Goal: Use online tool/utility

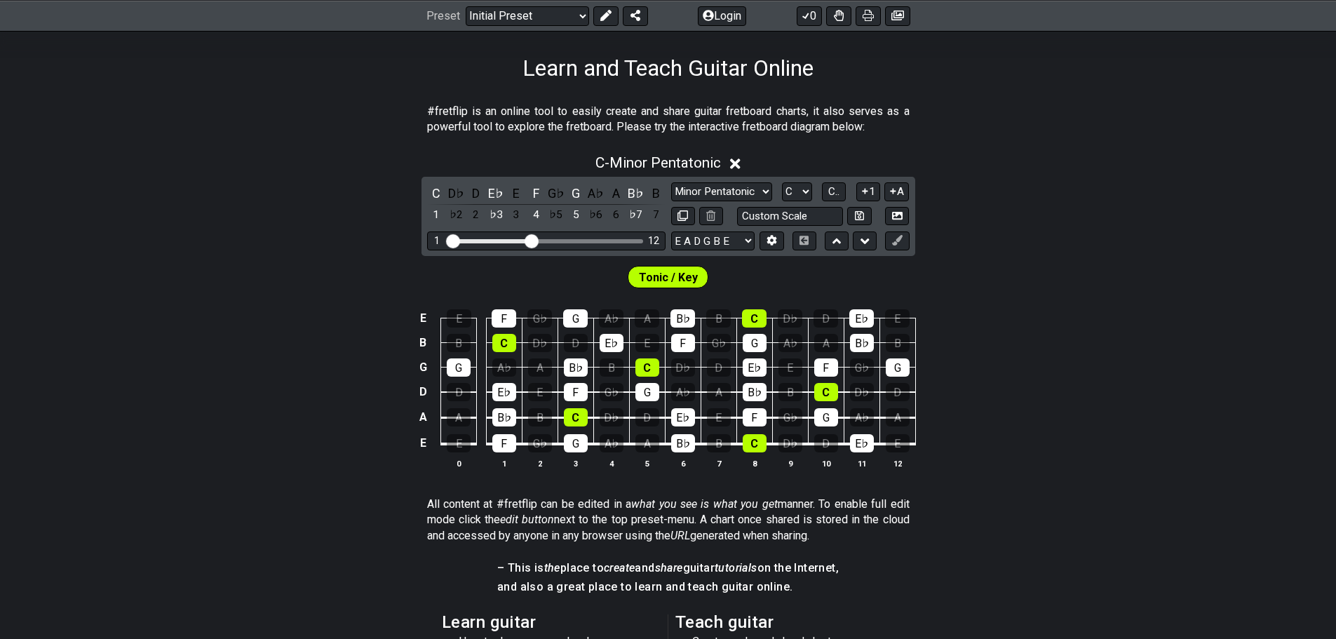
scroll to position [212, 0]
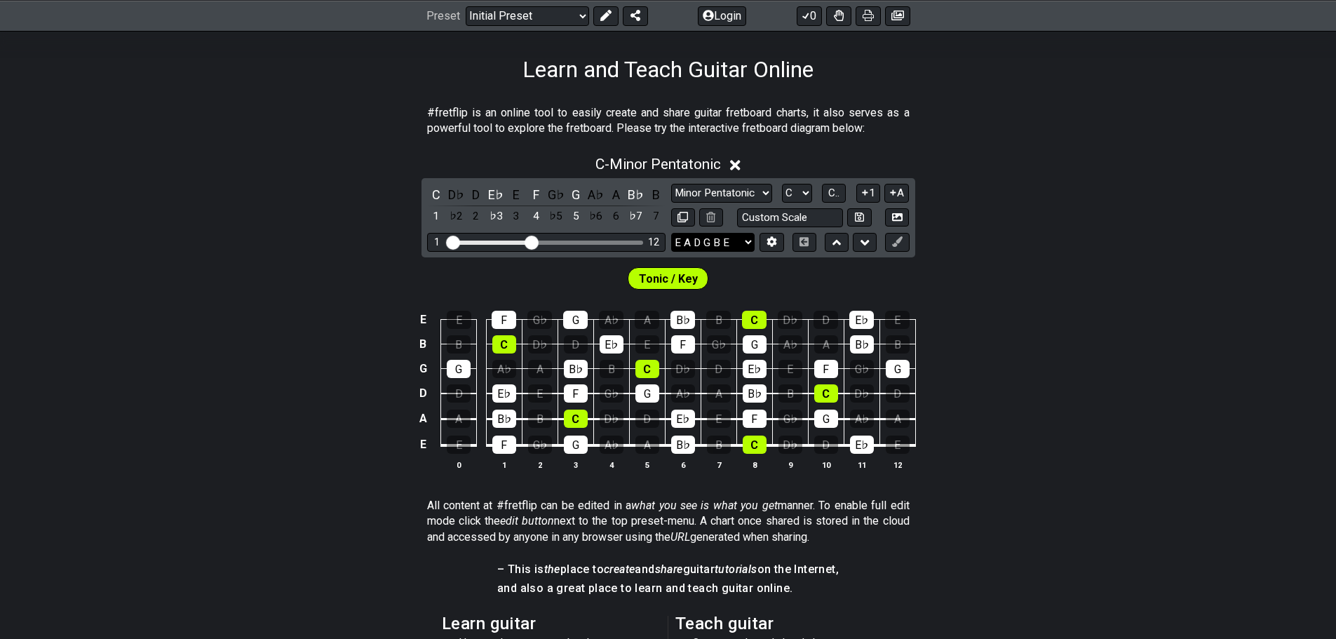
click at [694, 241] on select "E A D G B E E A D G B E E A D G B E B E A D F♯ B A D G C E A D A D G B E E♭ A♭ …" at bounding box center [712, 242] width 83 height 19
select select "D G C F A D"
click at [671, 233] on select "E A D G B E E A D G B E E A D G B E B E A D F♯ B A D G C E A D A D G B E E♭ A♭ …" at bounding box center [712, 242] width 83 height 19
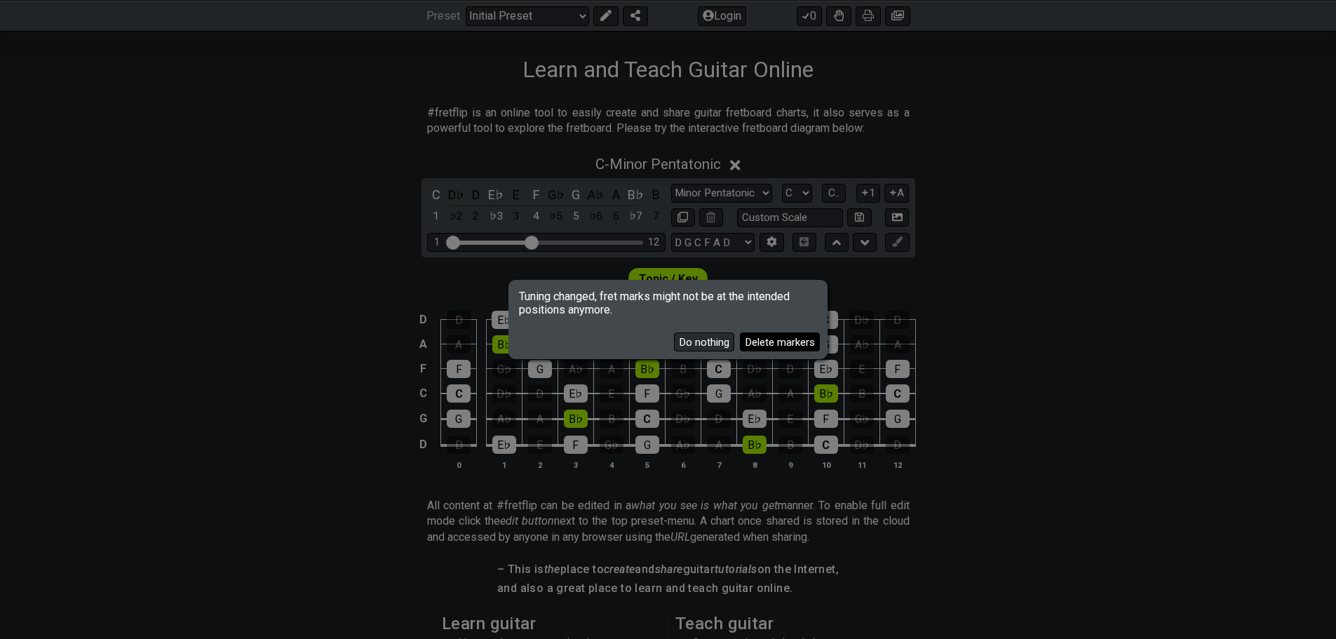
click at [694, 339] on button "Delete markers" at bounding box center [780, 341] width 80 height 19
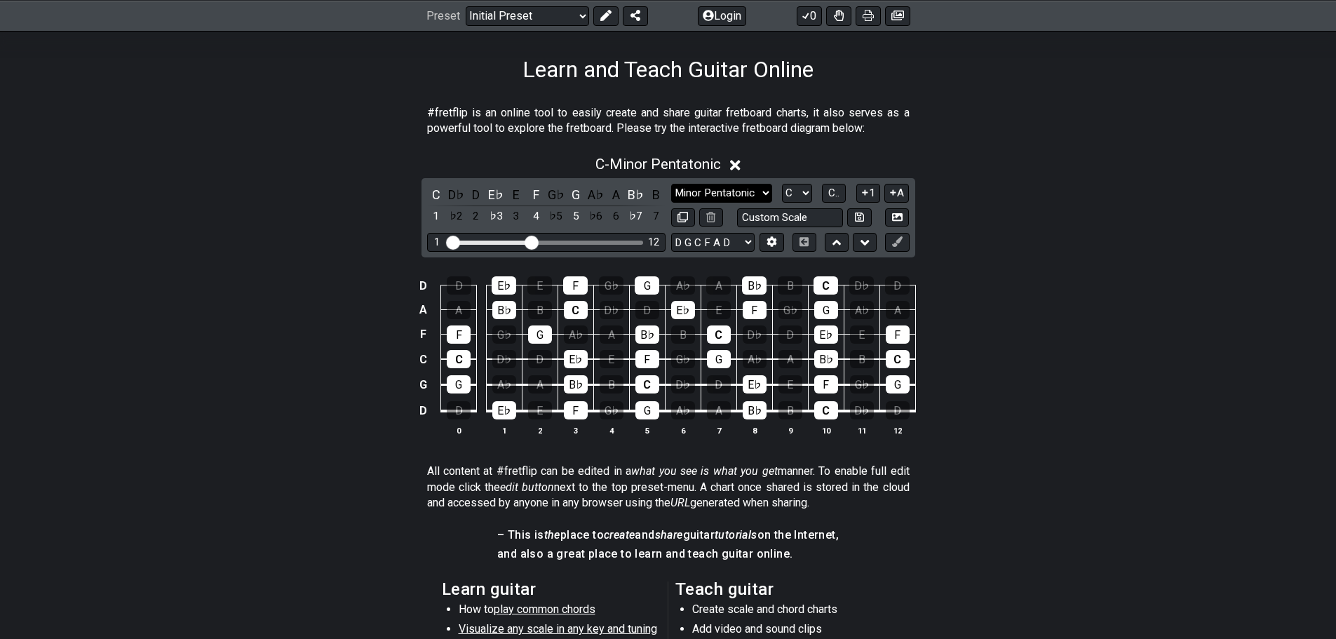
click at [694, 191] on select "Minor Pentatonic Click to edit Minor Pentatonic Major Pentatonic Minor Blues Ma…" at bounding box center [721, 193] width 101 height 19
select select "Phrygian Dominant"
click at [671, 184] on select "Minor Pentatonic Click to edit Minor Pentatonic Major Pentatonic Minor Blues Ma…" at bounding box center [721, 193] width 101 height 19
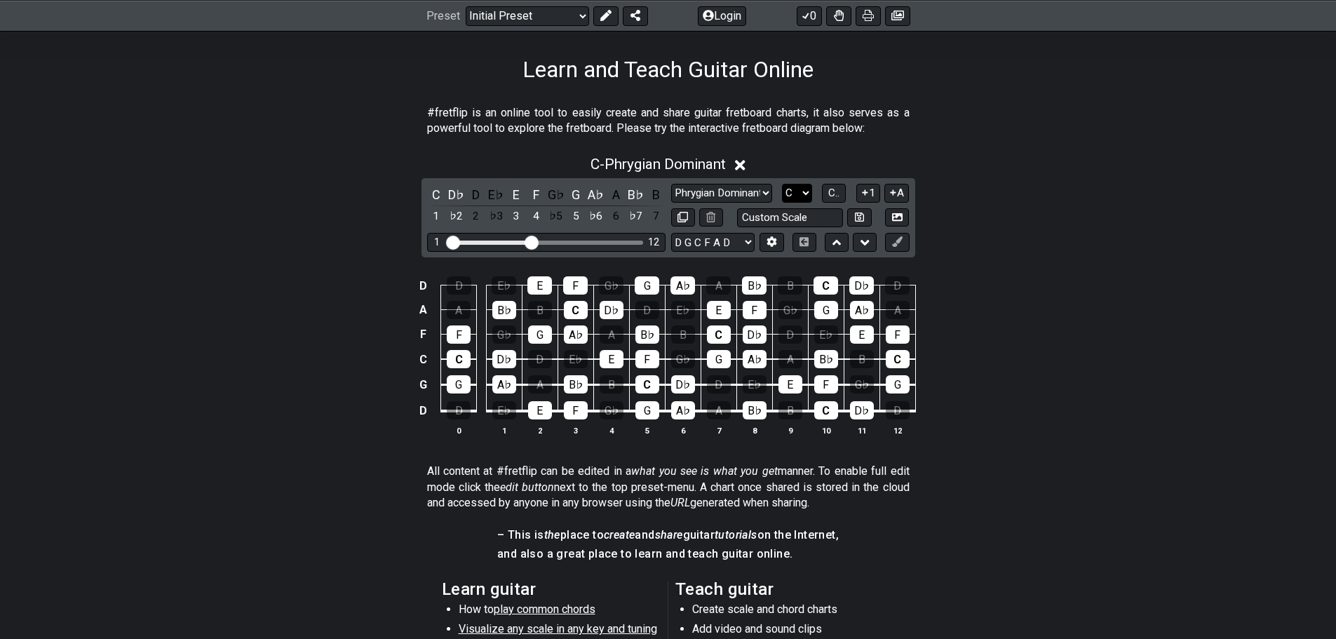
click at [694, 191] on select "A♭ A A♯ B♭ B C C♯ D♭ D D♯ E♭ E F F♯ G♭ G G♯" at bounding box center [797, 193] width 30 height 19
select select "D"
click at [694, 184] on select "A♭ A A♯ B♭ B C C♯ D♭ D D♯ E♭ E F F♯ G♭ G G♯" at bounding box center [797, 193] width 30 height 19
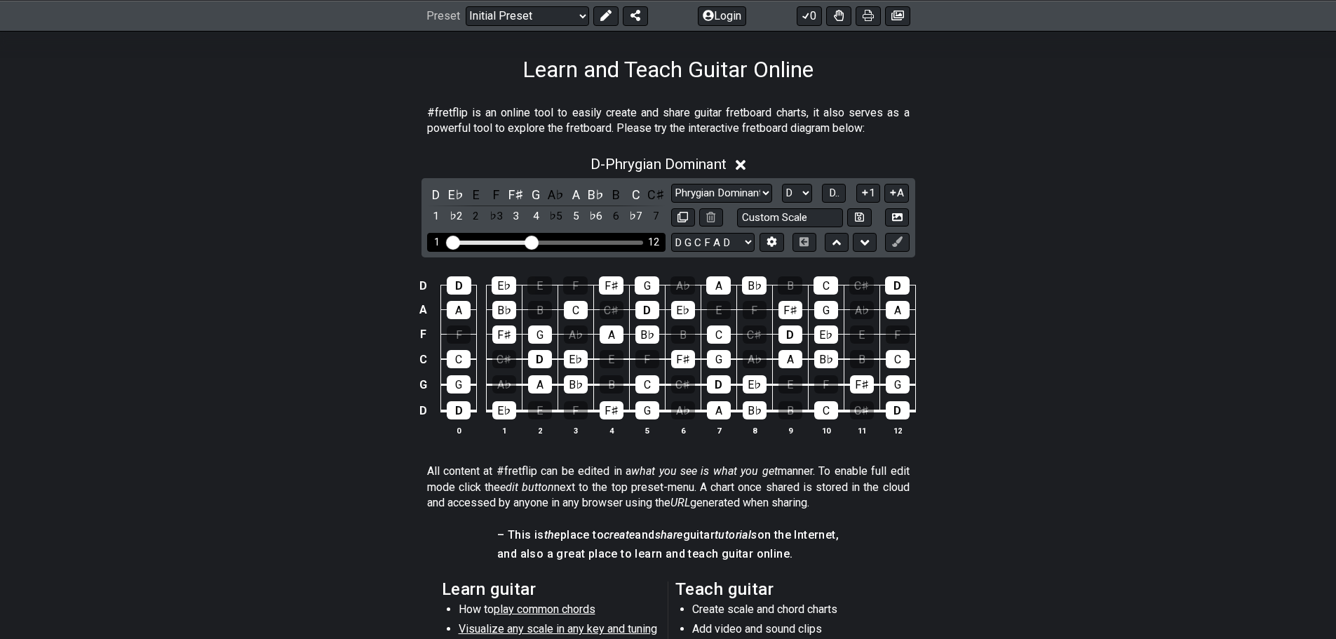
drag, startPoint x: 606, startPoint y: 245, endPoint x: 627, endPoint y: 247, distance: 21.2
click at [627, 247] on div "1 12" at bounding box center [546, 242] width 238 height 19
click at [634, 244] on div "Visible fret range" at bounding box center [546, 242] width 194 height 4
click at [634, 243] on div "Visible fret range" at bounding box center [546, 242] width 194 height 4
drag, startPoint x: 634, startPoint y: 243, endPoint x: 536, endPoint y: 248, distance: 98.3
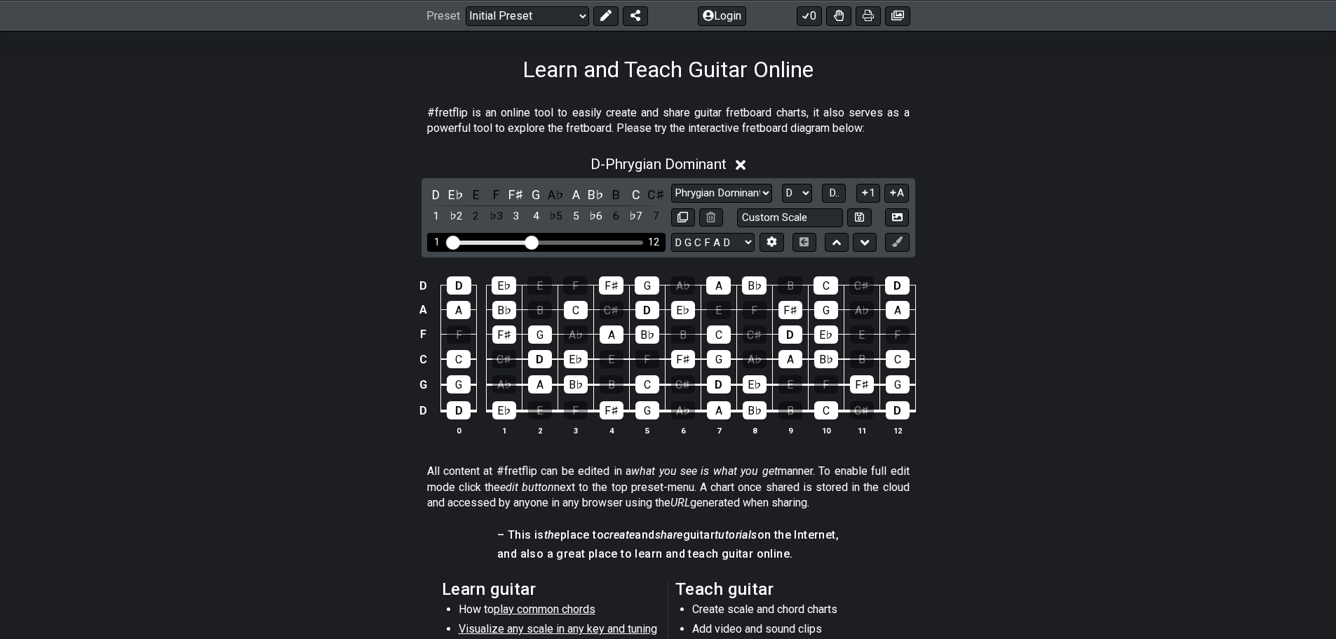
click at [631, 245] on div "1 12" at bounding box center [546, 242] width 238 height 19
drag, startPoint x: 534, startPoint y: 240, endPoint x: 620, endPoint y: 259, distance: 87.8
click at [620, 241] on input "Visible fret range" at bounding box center [546, 241] width 199 height 0
